Goal: Information Seeking & Learning: Learn about a topic

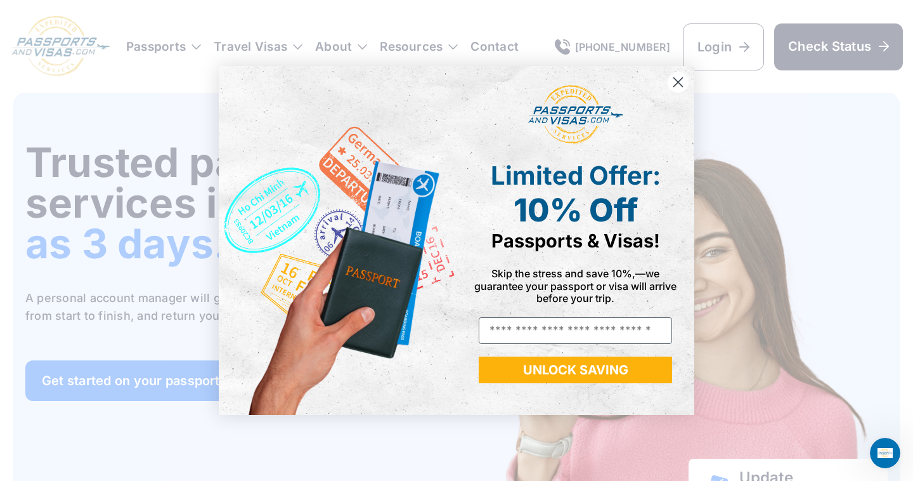
click at [677, 83] on icon "Close dialog" at bounding box center [678, 81] width 9 height 9
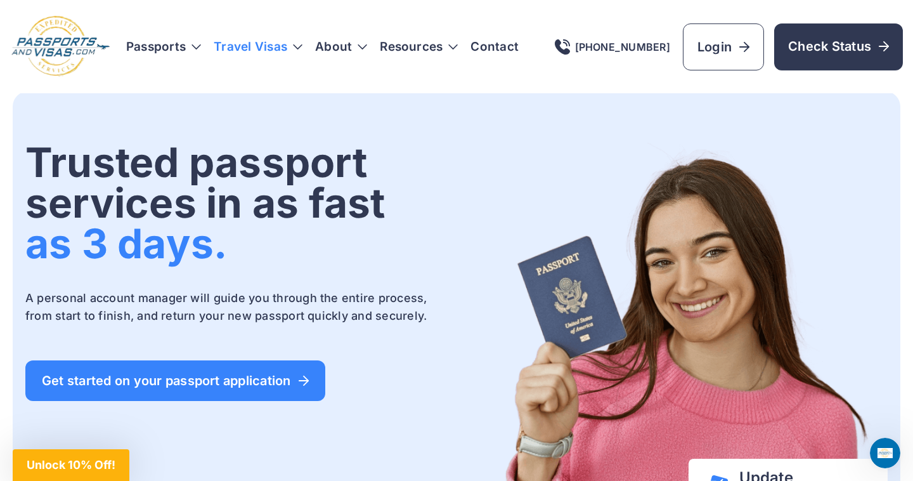
click at [296, 41] on h3 "Travel Visas" at bounding box center [258, 47] width 89 height 13
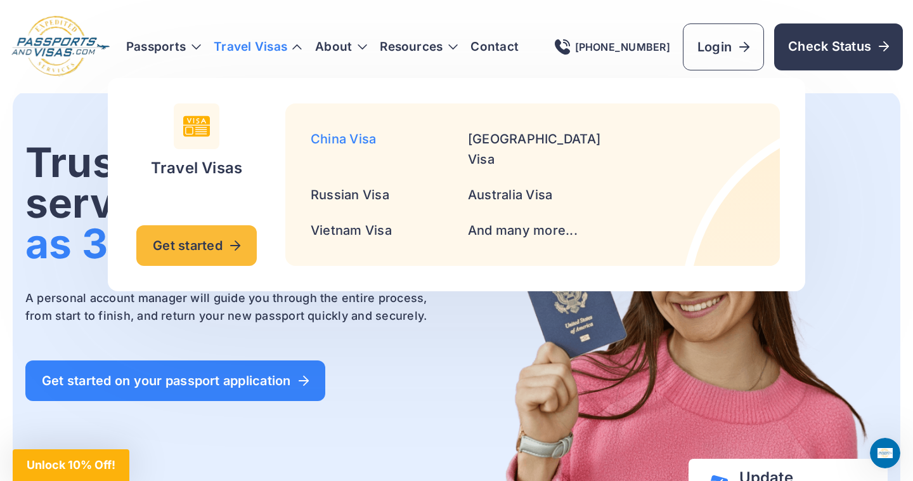
click at [332, 143] on link "China Visa" at bounding box center [343, 138] width 65 height 15
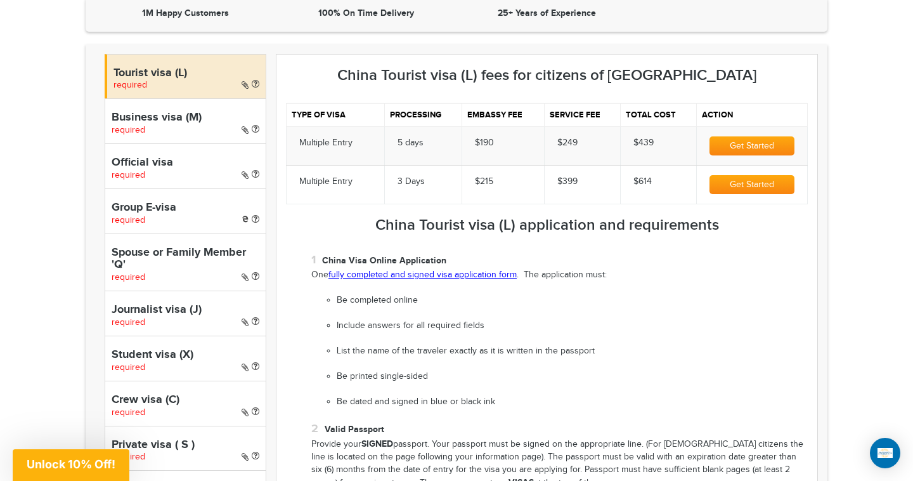
scroll to position [407, 0]
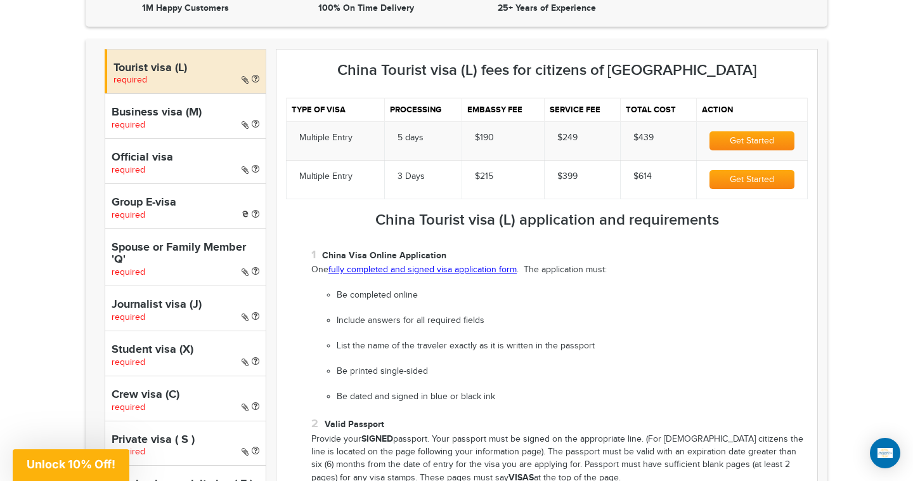
click at [209, 262] on h4 "Spouse or Family Member 'Q'" at bounding box center [186, 254] width 148 height 25
select select "*****"
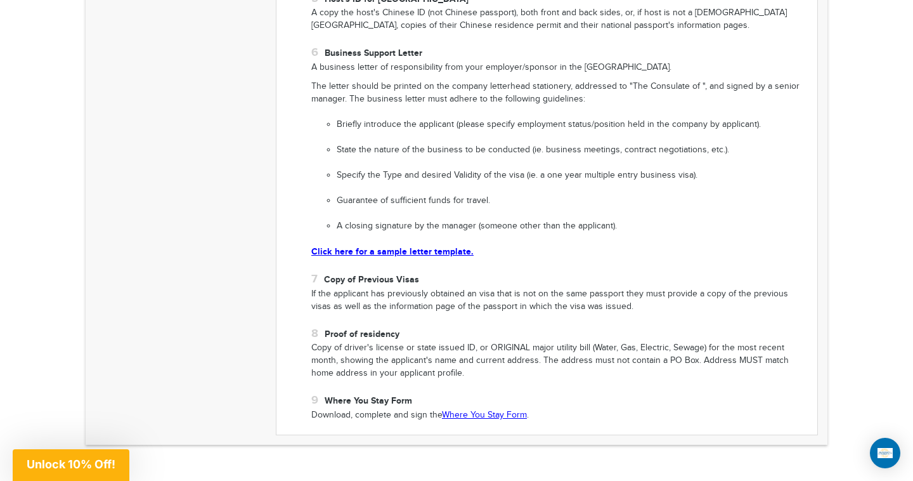
scroll to position [1310, 0]
